Goal: Information Seeking & Learning: Learn about a topic

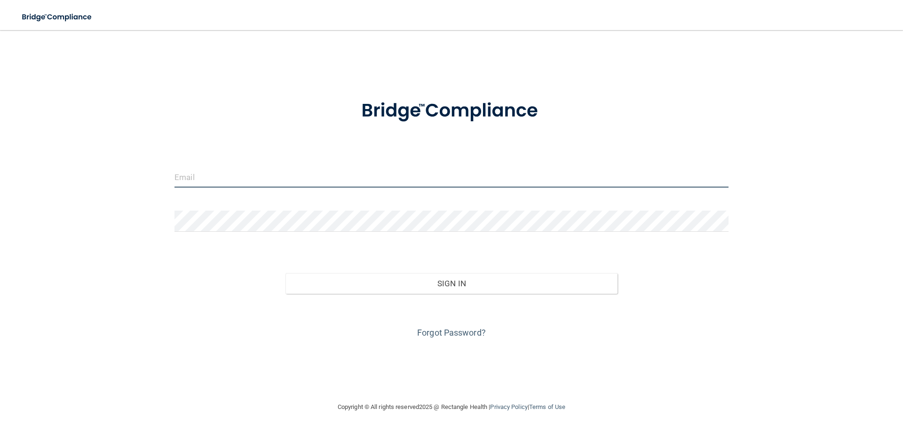
click at [184, 181] on input "email" at bounding box center [451, 176] width 554 height 21
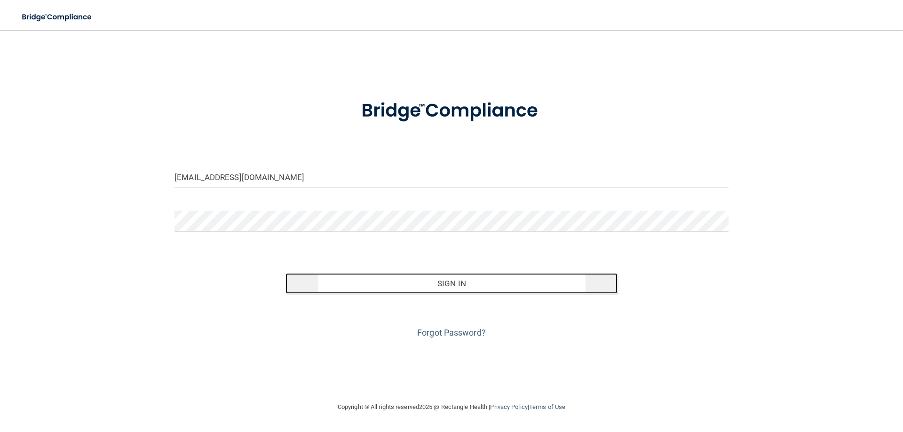
click at [420, 285] on button "Sign In" at bounding box center [451, 283] width 332 height 21
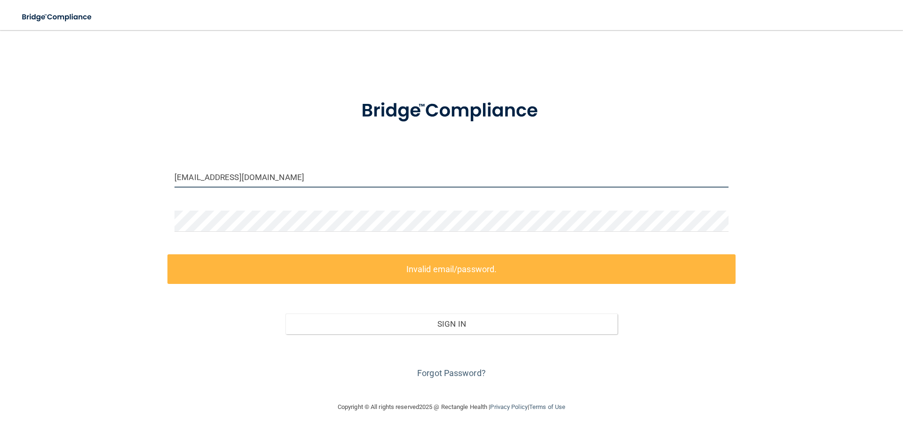
drag, startPoint x: 260, startPoint y: 178, endPoint x: 286, endPoint y: 190, distance: 28.0
click at [260, 179] on input "[EMAIL_ADDRESS][DOMAIN_NAME]" at bounding box center [451, 176] width 554 height 21
type input "[EMAIL_ADDRESS][DOMAIN_NAME]"
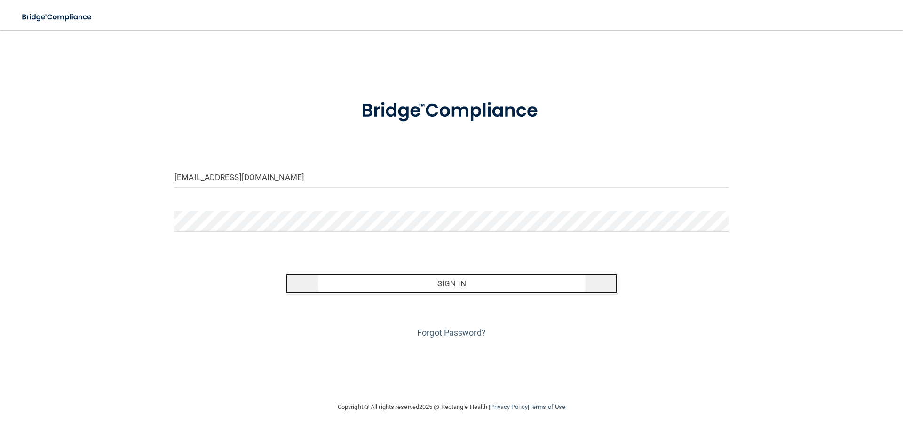
click at [446, 283] on button "Sign In" at bounding box center [451, 283] width 332 height 21
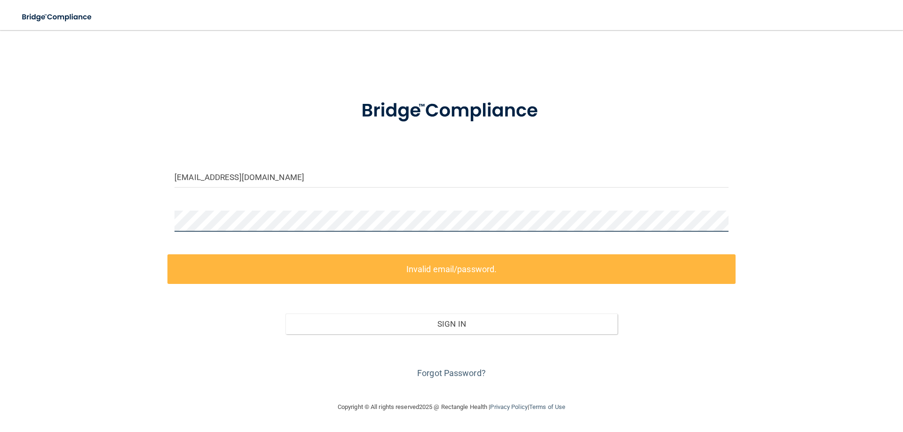
click at [147, 217] on div "[EMAIL_ADDRESS][DOMAIN_NAME] Invalid email/password. You don't have permission …" at bounding box center [451, 215] width 865 height 353
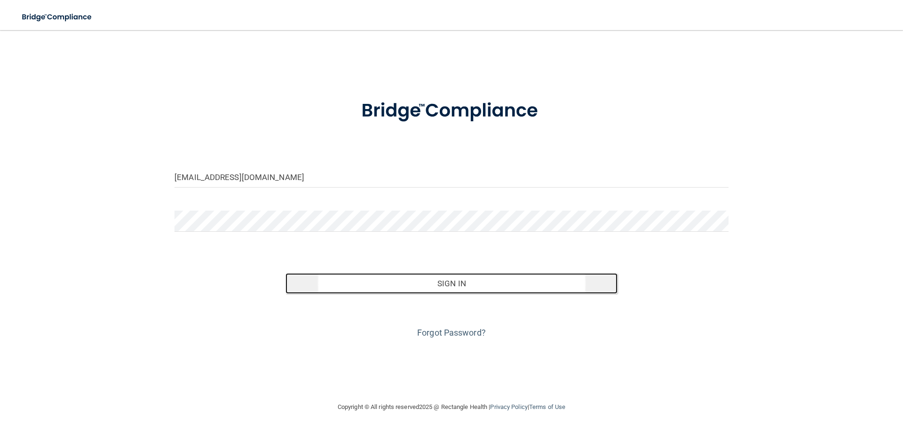
click at [445, 279] on button "Sign In" at bounding box center [451, 283] width 332 height 21
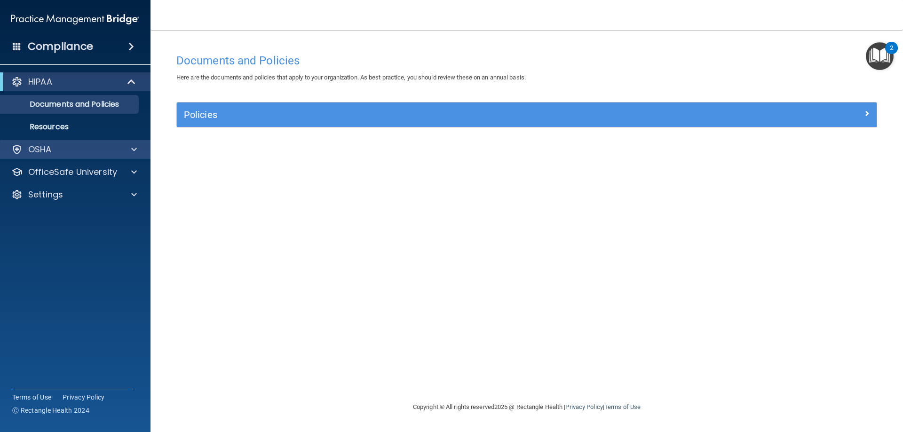
click at [136, 143] on div "OSHA" at bounding box center [75, 149] width 151 height 19
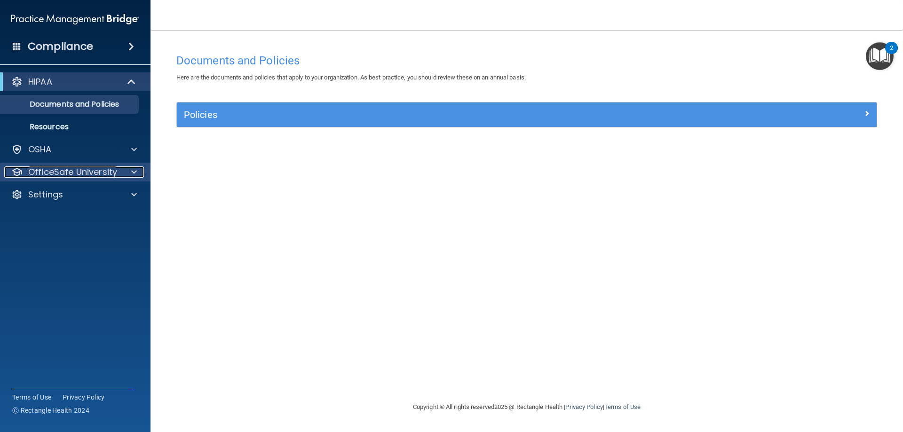
click at [130, 173] on div at bounding box center [133, 171] width 24 height 11
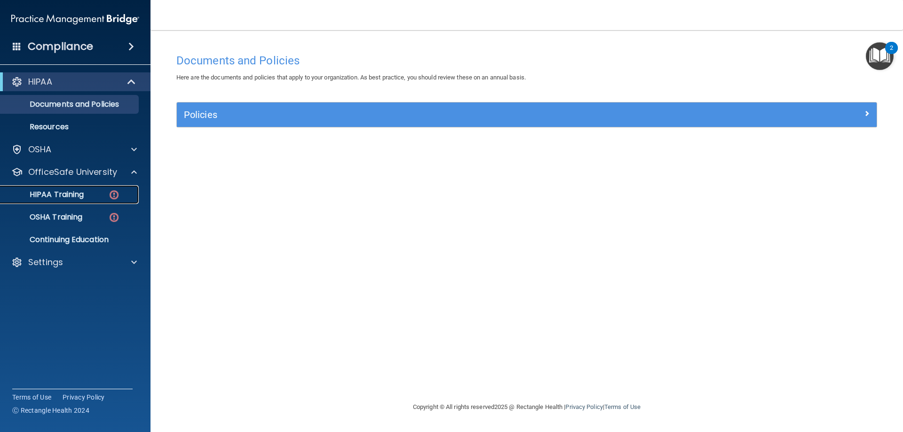
click at [98, 199] on link "HIPAA Training" at bounding box center [65, 194] width 148 height 19
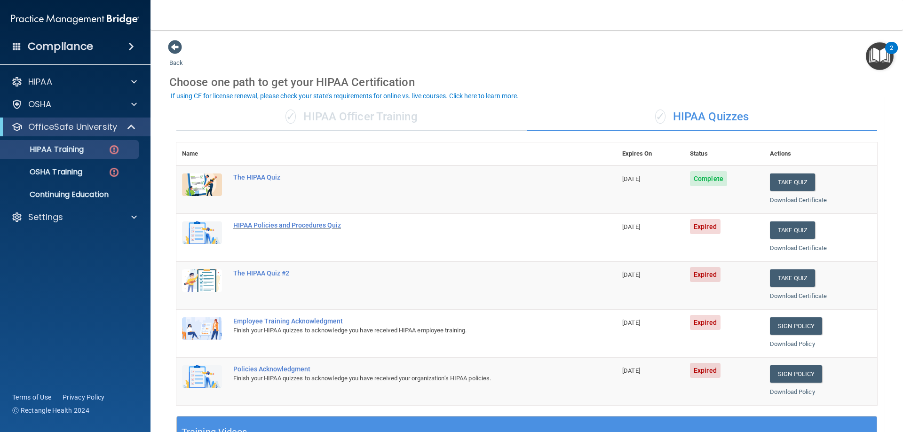
click at [301, 222] on div "HIPAA Policies and Procedures Quiz" at bounding box center [401, 225] width 336 height 8
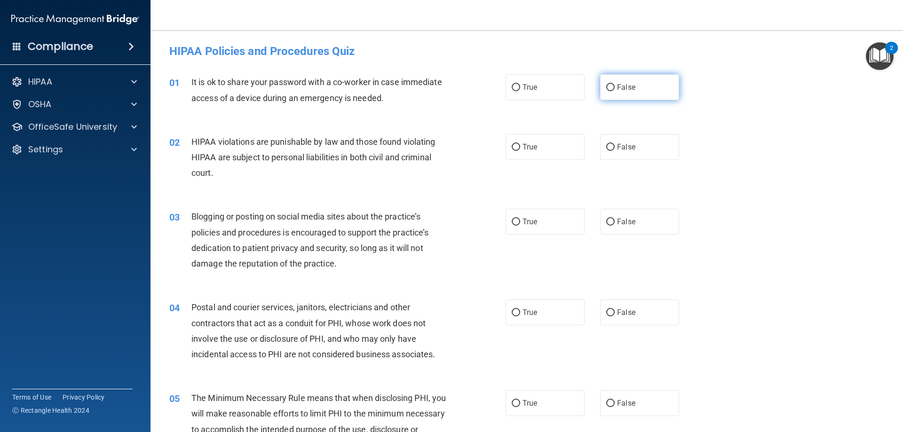
click at [617, 91] on span "False" at bounding box center [626, 87] width 18 height 9
click at [614, 91] on input "False" at bounding box center [610, 87] width 8 height 7
radio input "true"
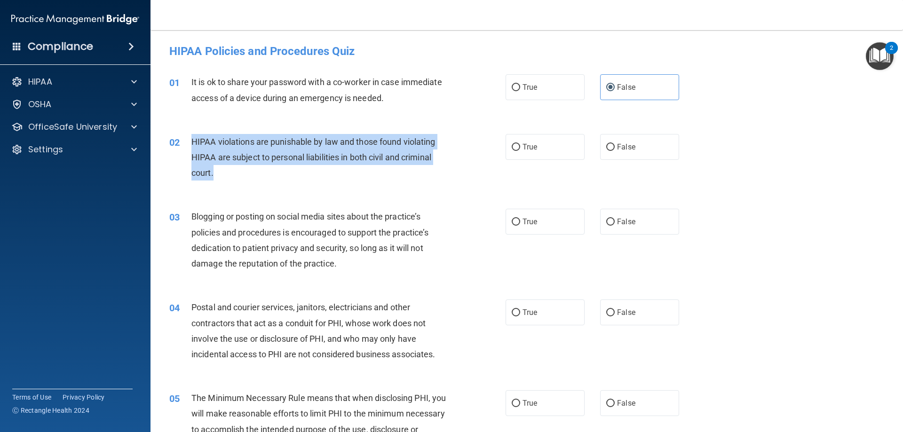
drag, startPoint x: 192, startPoint y: 143, endPoint x: 447, endPoint y: 170, distance: 255.7
click at [447, 170] on div "HIPAA violations are punishable by law and those found violating HIPAA are subj…" at bounding box center [322, 157] width 263 height 47
copy span "HIPAA violations are punishable by law and those found violating HIPAA are subj…"
click at [516, 149] on input "True" at bounding box center [516, 147] width 8 height 7
radio input "true"
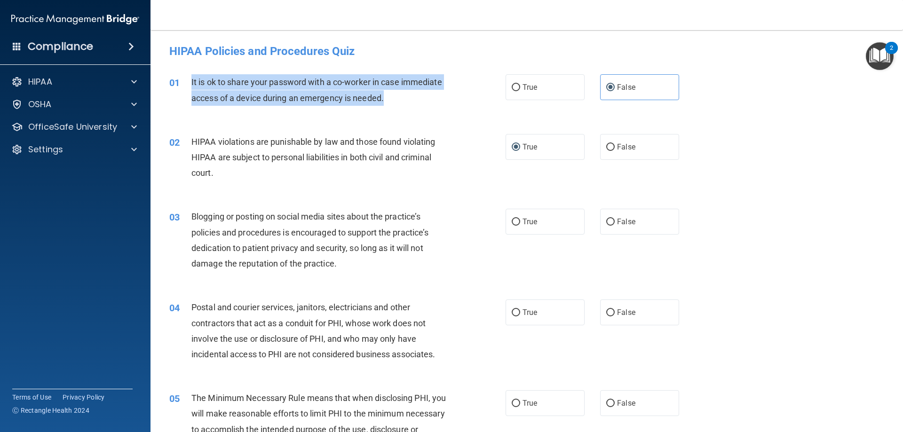
drag, startPoint x: 191, startPoint y: 80, endPoint x: 408, endPoint y: 105, distance: 218.6
click at [408, 105] on div "It is ok to share your password with a co-worker in case immediate access of a …" at bounding box center [322, 89] width 263 height 31
copy span "It is ok to share your password with a co-worker in case immediate access of a …"
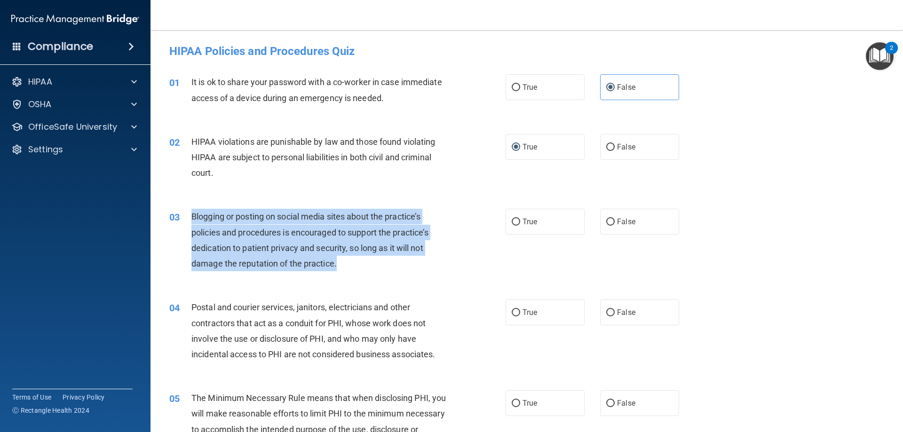
drag, startPoint x: 191, startPoint y: 215, endPoint x: 414, endPoint y: 262, distance: 228.2
click at [414, 262] on div "Blogging or posting on social media sites about the practice’s policies and pro…" at bounding box center [322, 240] width 263 height 63
copy span "Blogging or posting on social media sites about the practice’s policies and pro…"
click at [337, 214] on span "Blogging or posting on social media sites about the practice’s policies and pro…" at bounding box center [309, 240] width 237 height 57
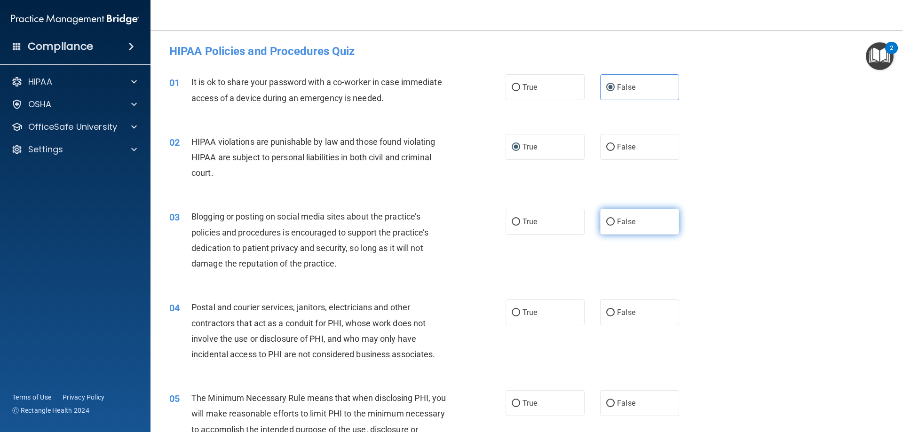
click at [604, 217] on label "False" at bounding box center [639, 222] width 79 height 26
click at [606, 219] on input "False" at bounding box center [610, 222] width 8 height 7
radio input "true"
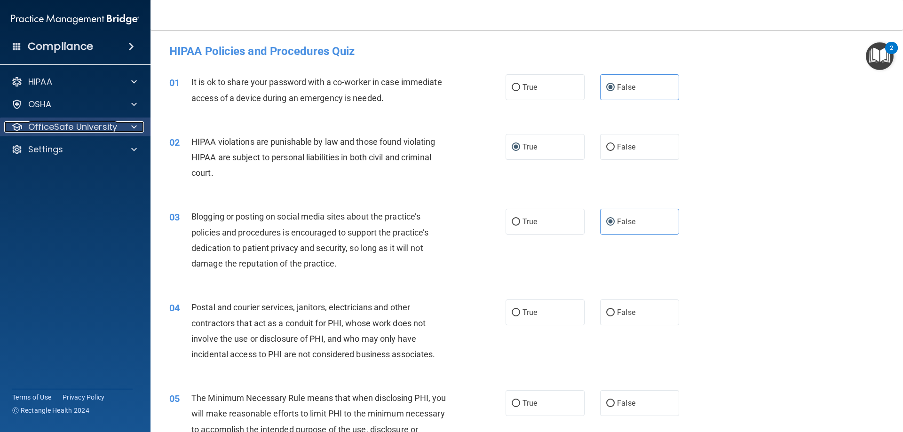
click at [132, 124] on span at bounding box center [134, 126] width 6 height 11
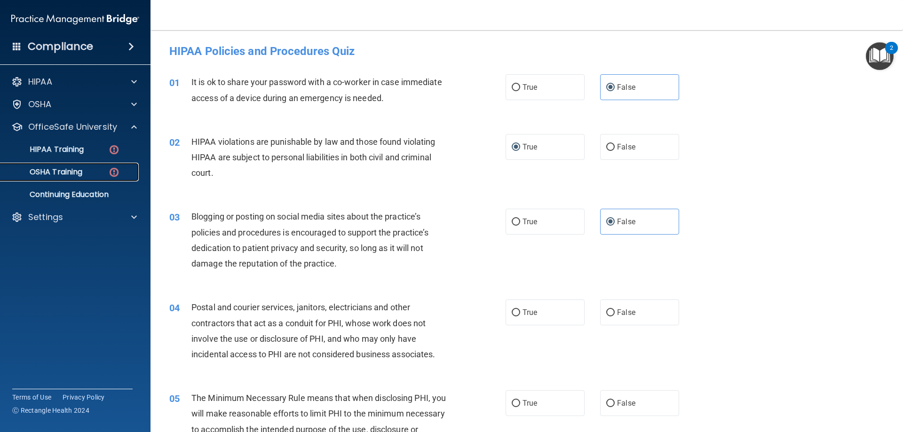
click at [117, 172] on img at bounding box center [114, 172] width 12 height 12
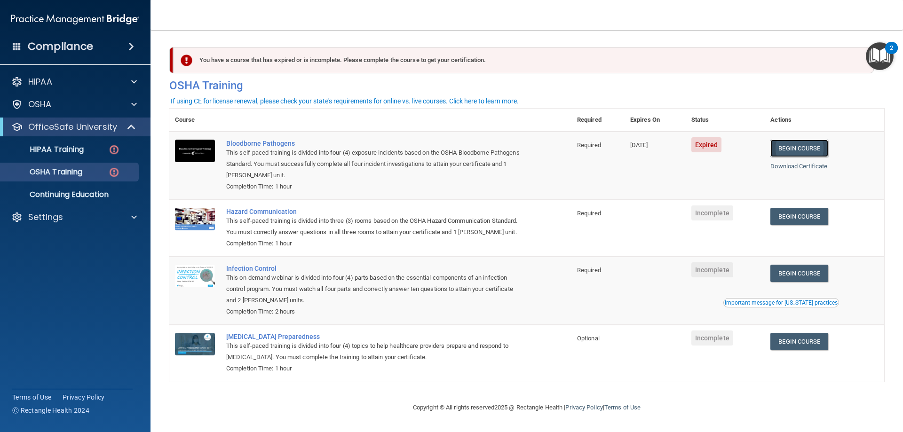
click at [799, 148] on link "Begin Course" at bounding box center [798, 148] width 57 height 17
